Goal: Task Accomplishment & Management: Manage account settings

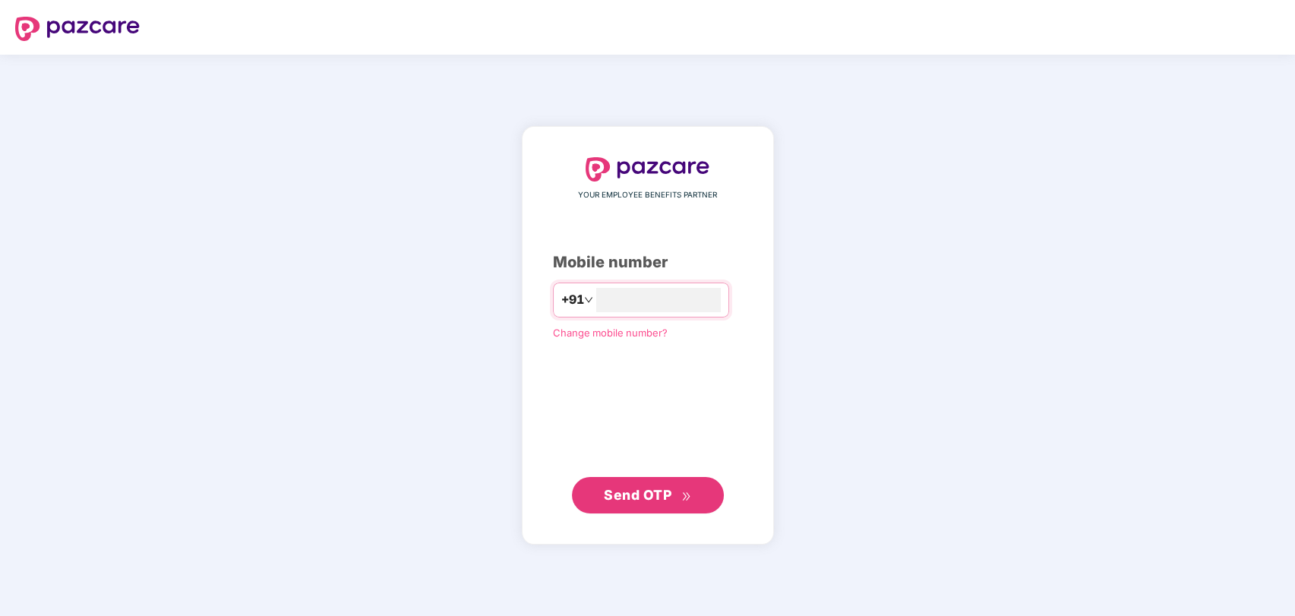
type input "**********"
click at [639, 493] on span "Send OTP" at bounding box center [638, 495] width 68 height 16
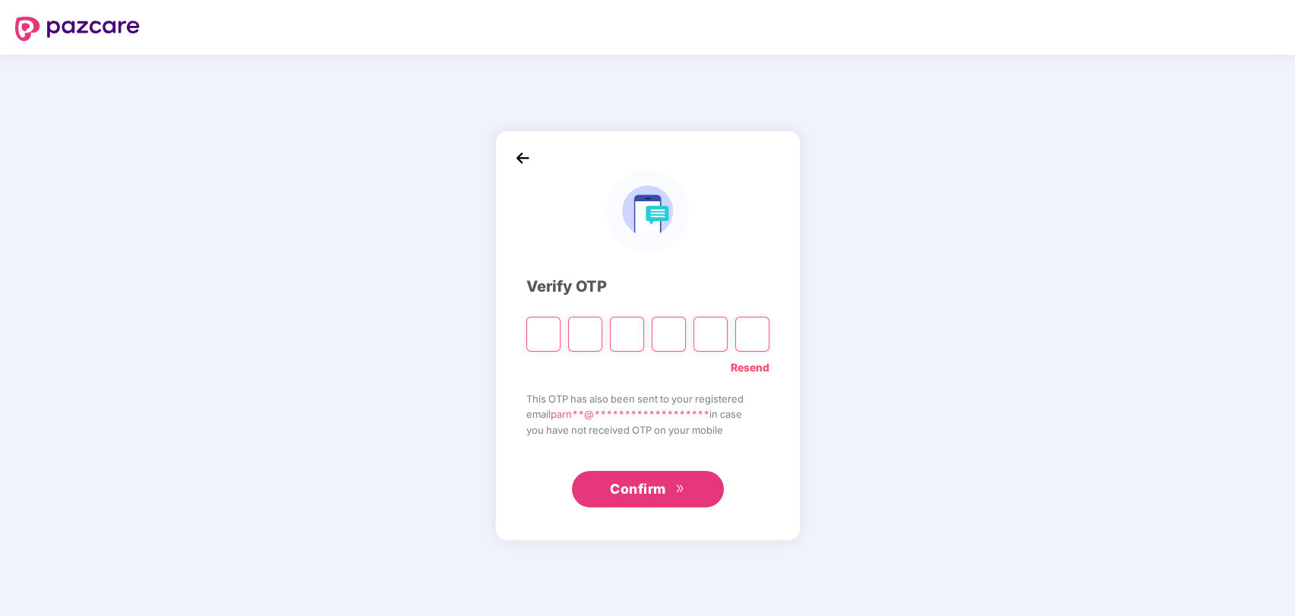
type input "*"
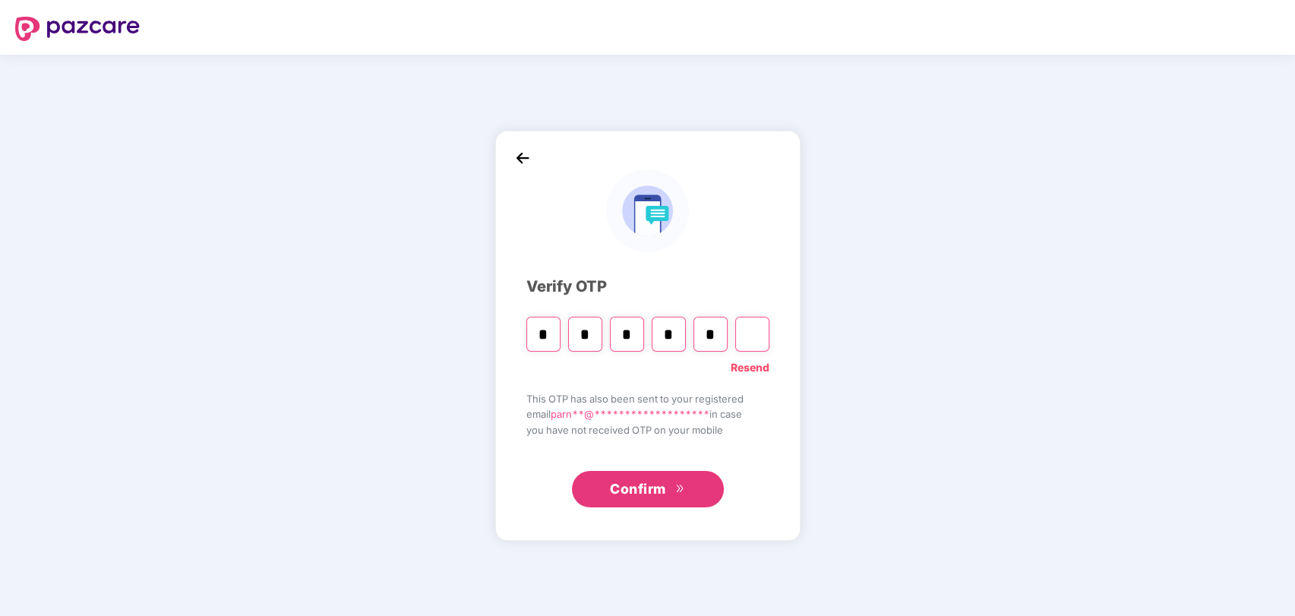
type input "*"
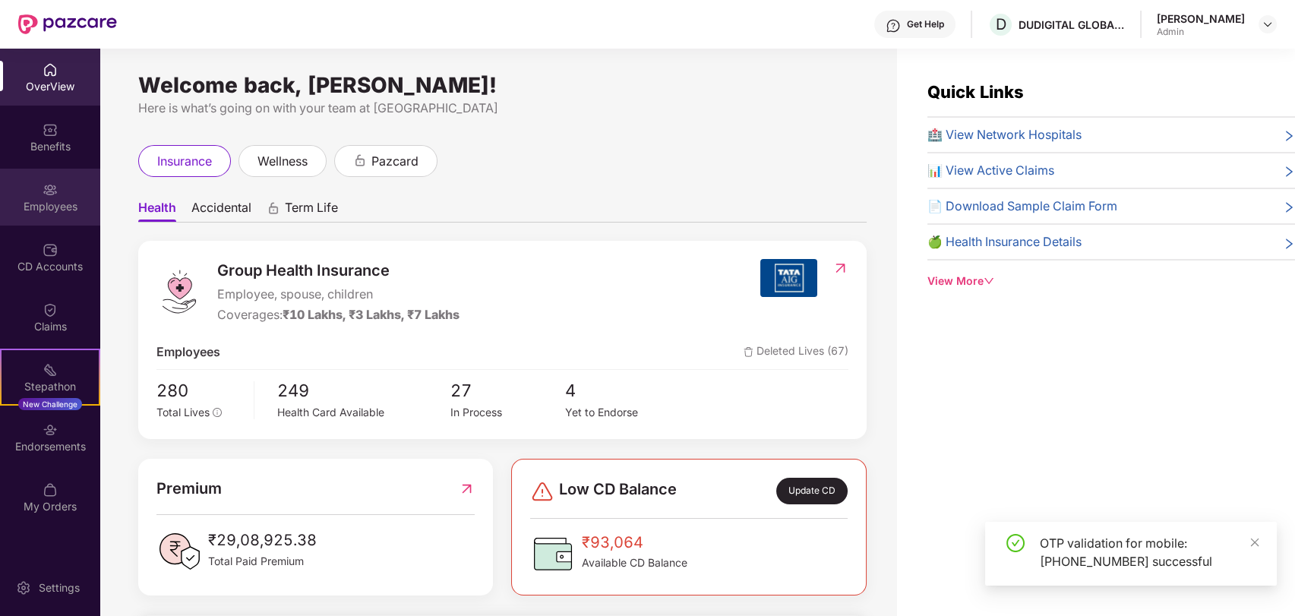
click at [58, 199] on div "Employees" at bounding box center [50, 206] width 100 height 15
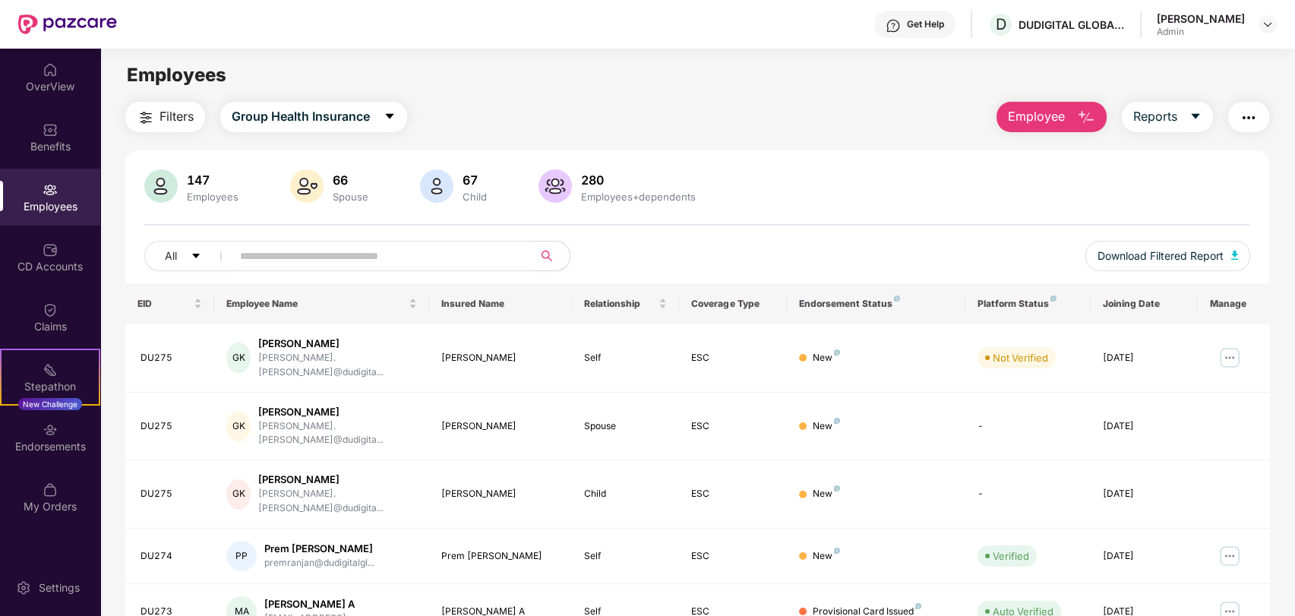
click at [300, 261] on input "text" at bounding box center [376, 256] width 273 height 23
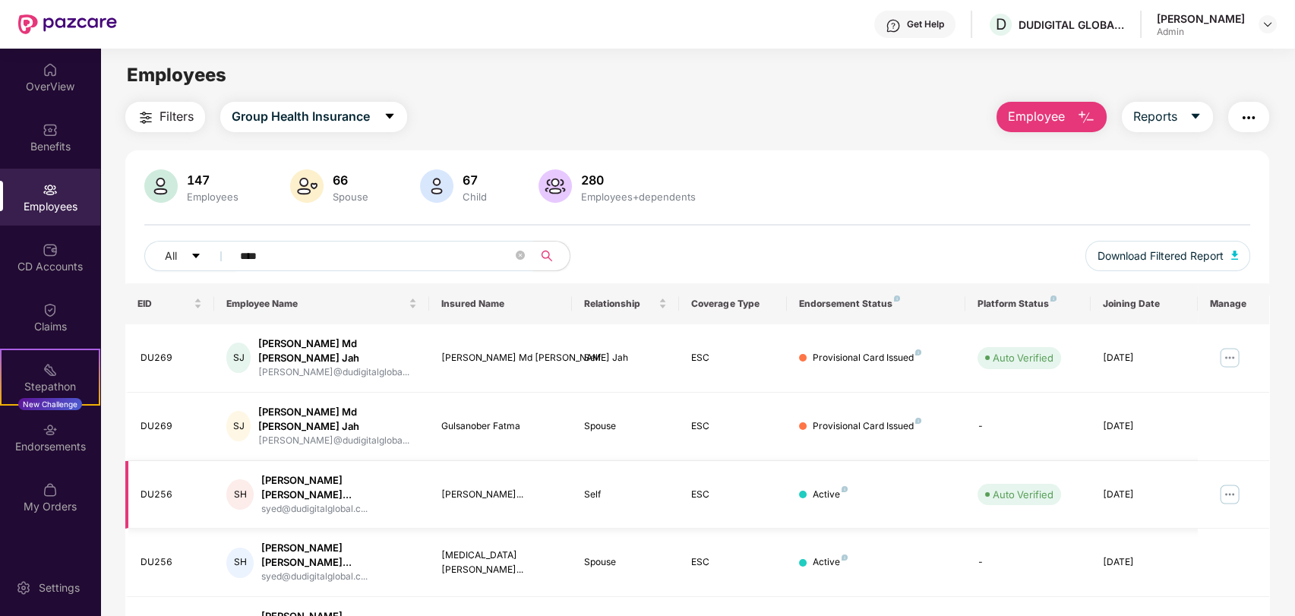
type input "****"
click at [1228, 482] on img at bounding box center [1230, 494] width 24 height 24
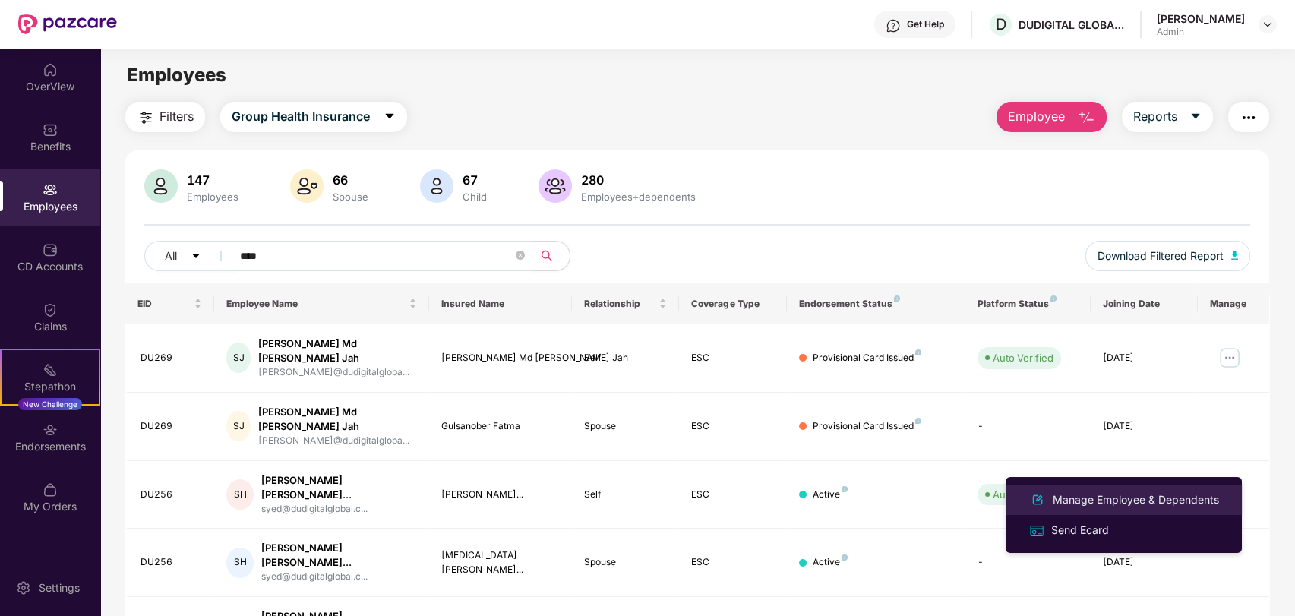
click at [1099, 500] on div "Manage Employee & Dependents" at bounding box center [1136, 500] width 172 height 17
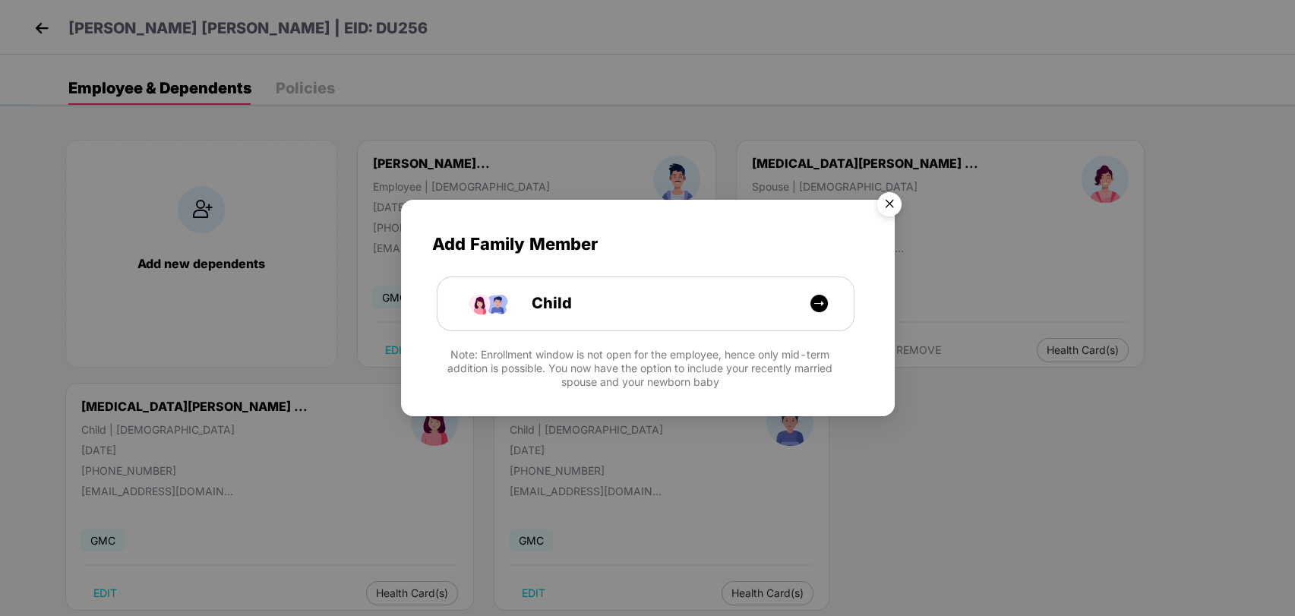
click at [893, 206] on img "Close" at bounding box center [889, 206] width 43 height 43
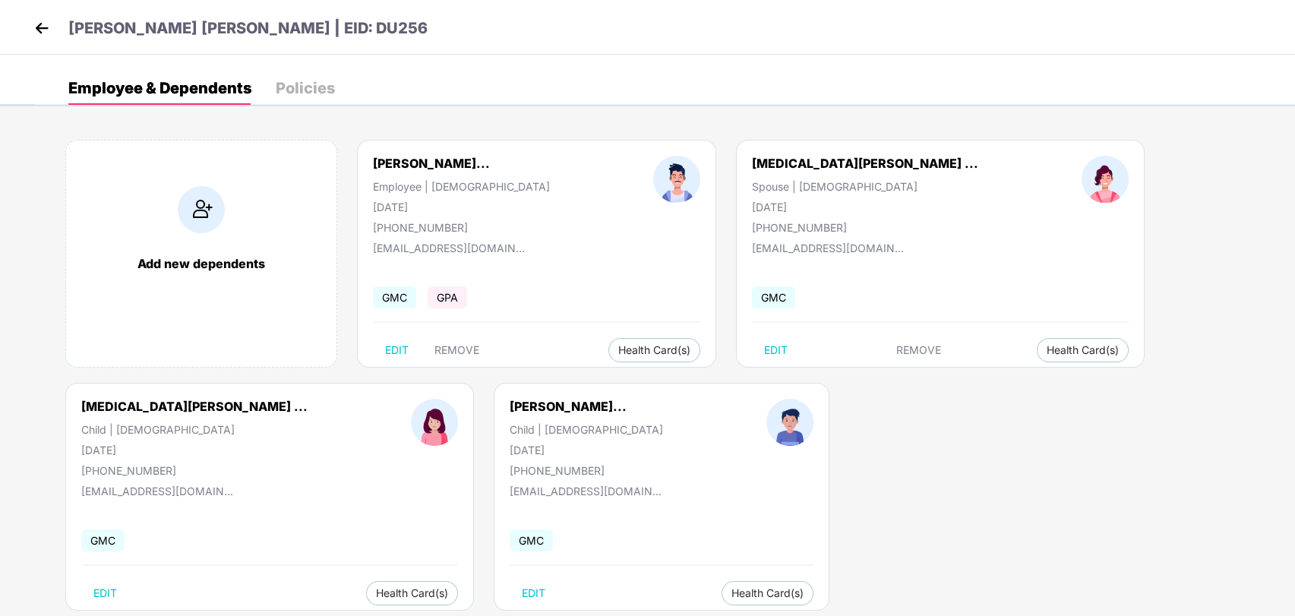
scroll to position [33, 0]
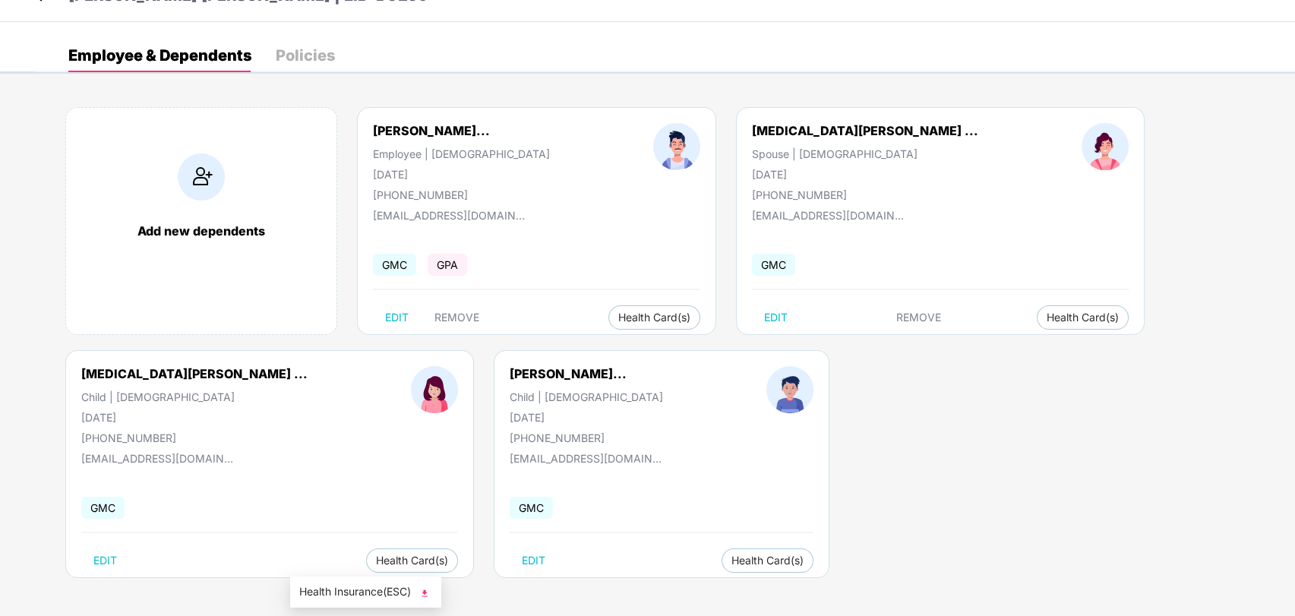
click at [340, 582] on li "Health Insurance(ESC)" at bounding box center [365, 592] width 151 height 24
click at [732, 560] on span "Health Card(s)" at bounding box center [768, 561] width 72 height 8
click at [694, 587] on span "Health Insurance(ESC)" at bounding box center [719, 591] width 133 height 17
